Goal: Find specific fact: Find specific fact

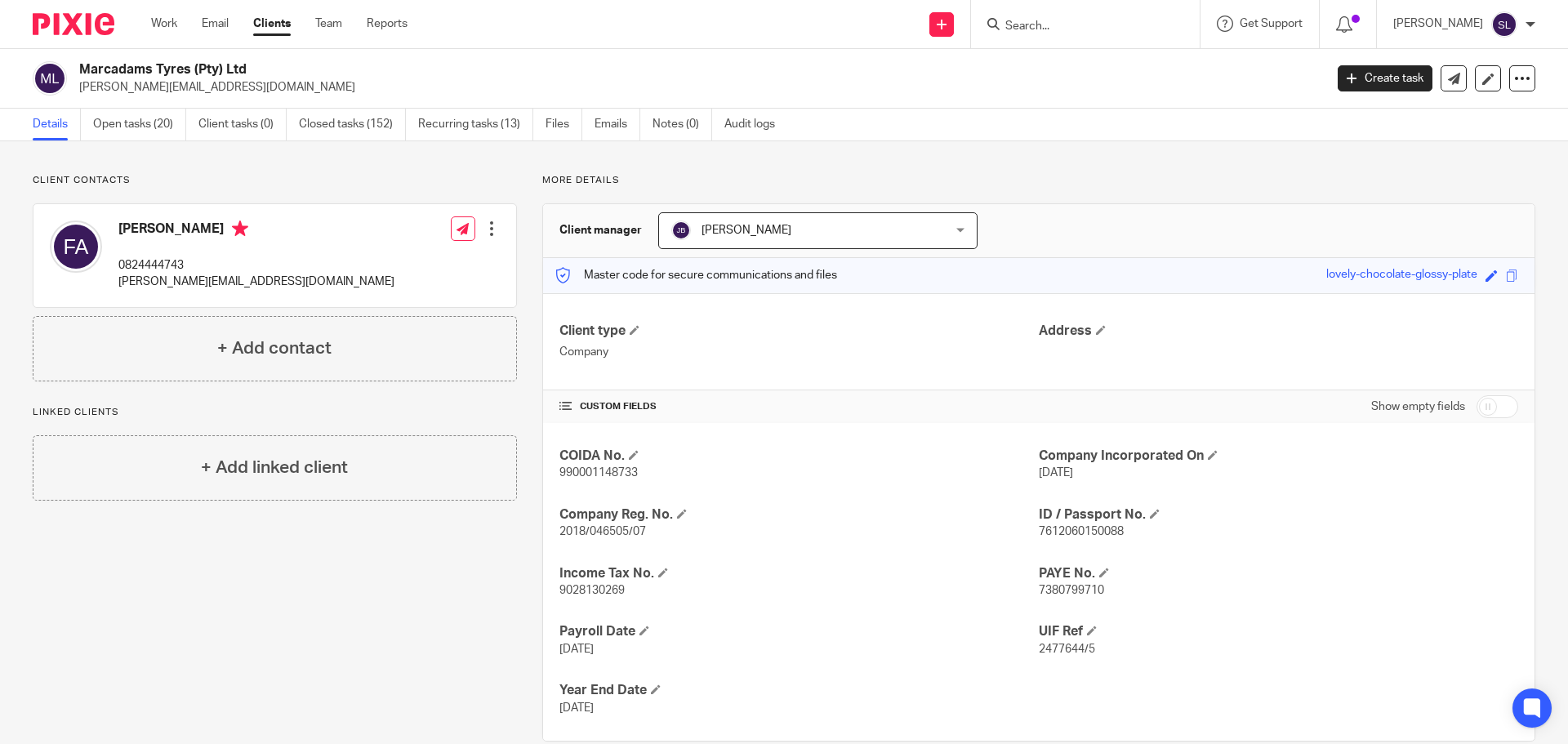
click at [1022, 13] on div at bounding box center [1085, 24] width 229 height 48
click at [1022, 23] on input "Search" at bounding box center [1077, 26] width 147 height 14
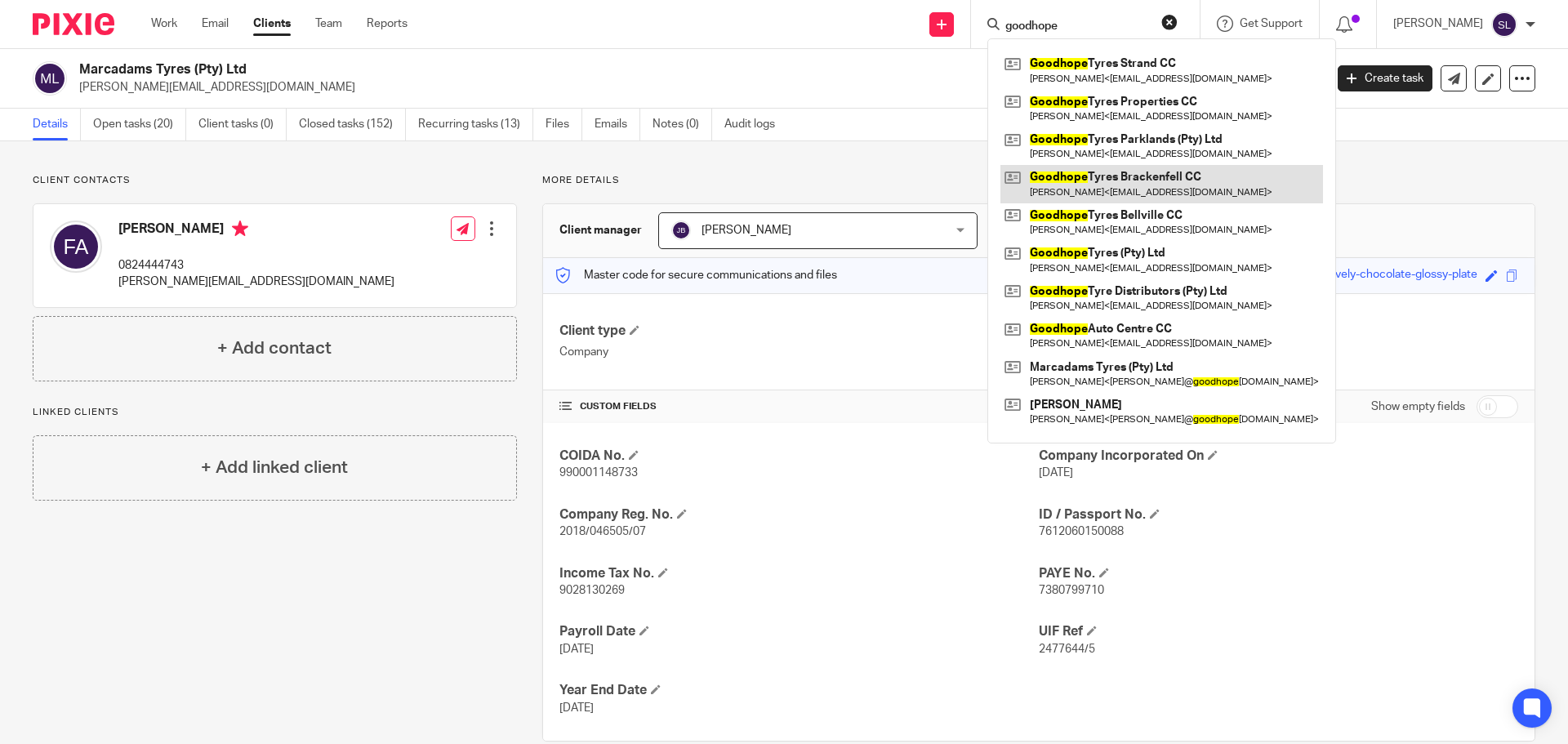
type input "goodhope"
click at [1110, 175] on link at bounding box center [1161, 183] width 322 height 38
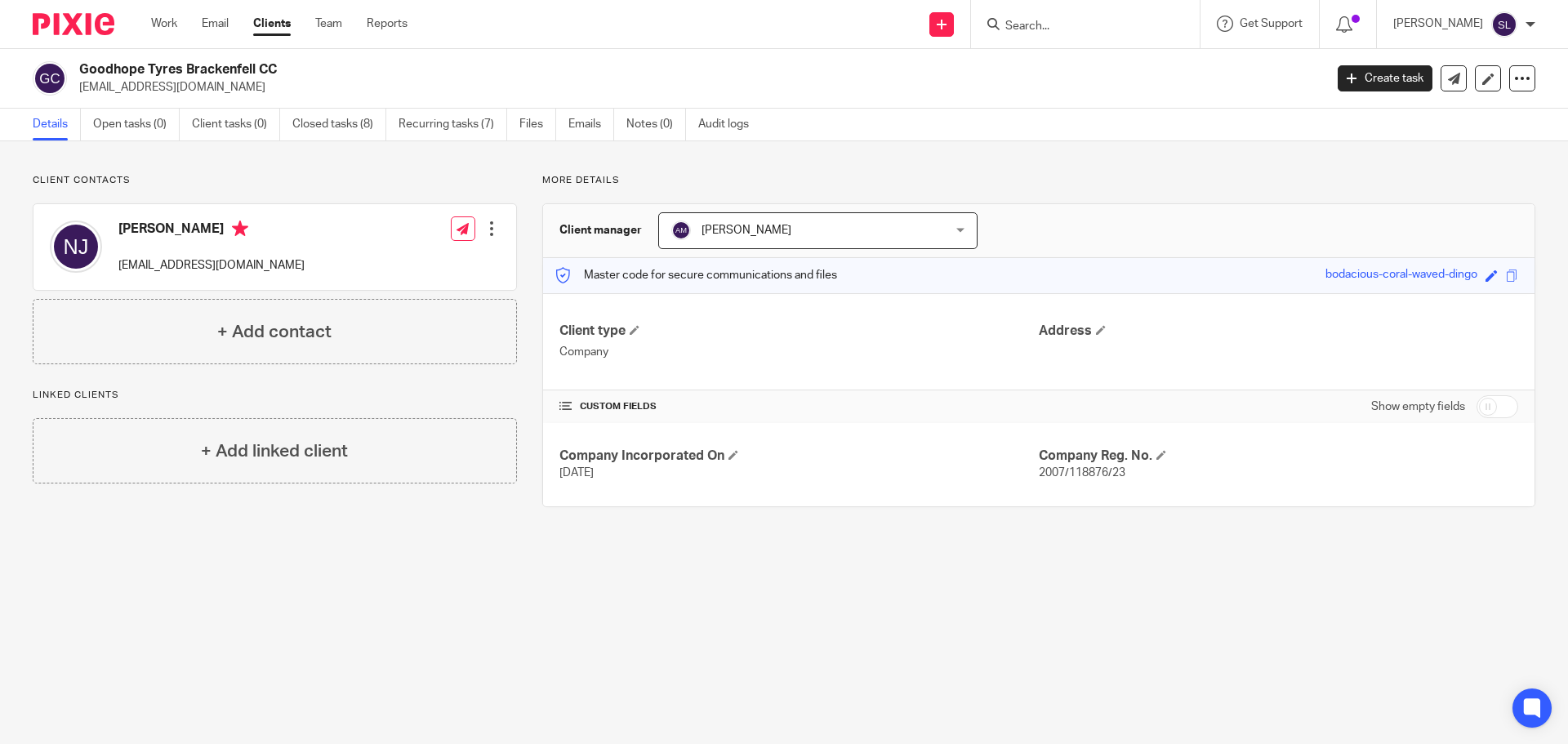
click at [1067, 473] on span "2007/118876/23" at bounding box center [1082, 473] width 87 height 12
copy span "2007/118876/23"
